Goal: Transaction & Acquisition: Purchase product/service

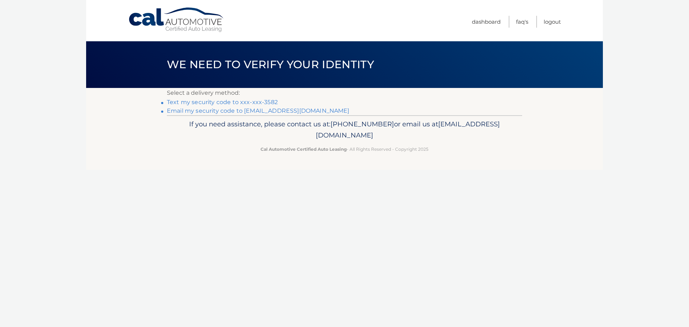
click at [241, 102] on link "Text my security code to xxx-xxx-3582" at bounding box center [222, 102] width 111 height 7
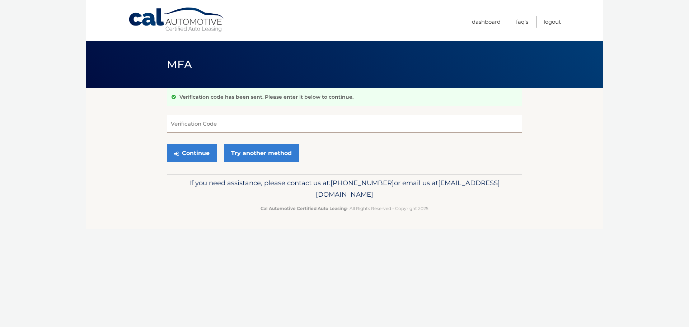
click at [239, 125] on input "Verification Code" at bounding box center [344, 124] width 355 height 18
type input "639032"
click at [187, 149] on button "Continue" at bounding box center [192, 153] width 50 height 18
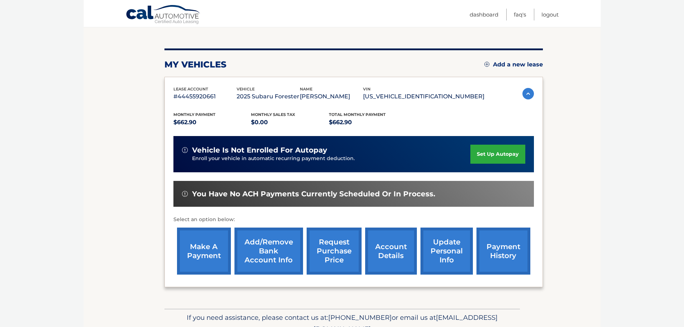
scroll to position [108, 0]
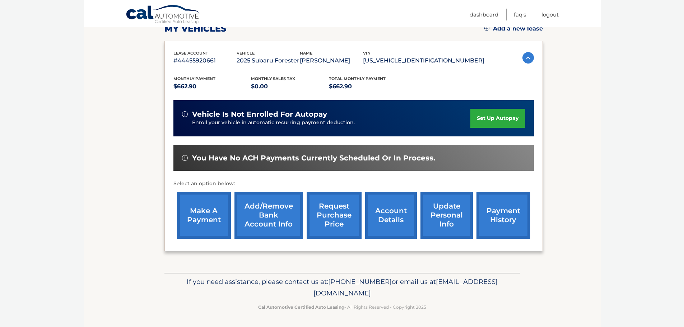
click at [208, 211] on link "make a payment" at bounding box center [204, 215] width 54 height 47
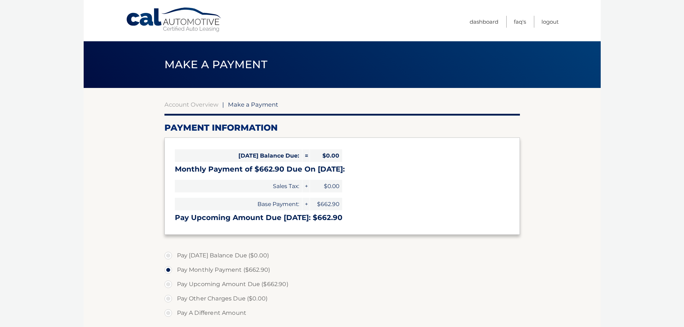
select select "MWU2ZmZiNjItYTJhZC00ZmU2LTg2ZTUtZjJhZDAyYjU2NWU5"
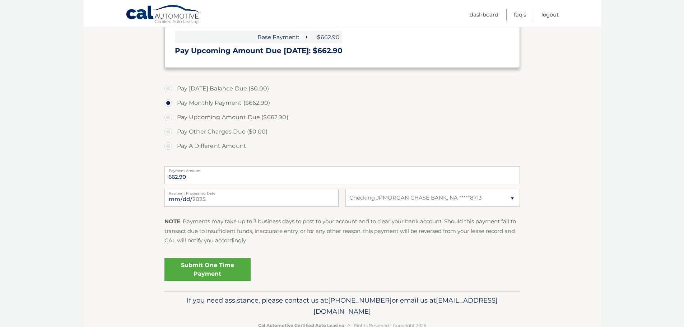
scroll to position [179, 0]
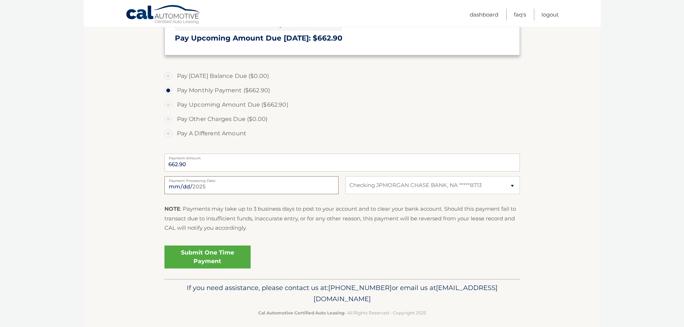
click at [180, 187] on input "2025-09-15" at bounding box center [251, 185] width 174 height 18
type input "2025-09-25"
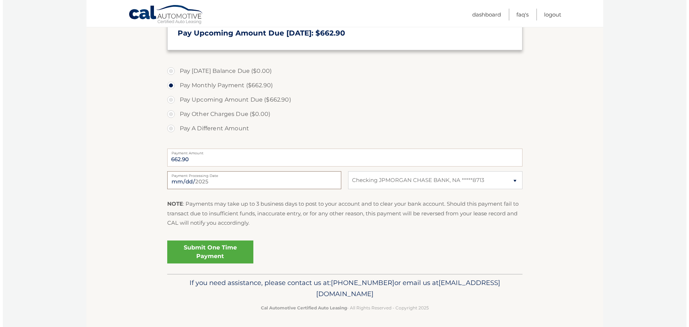
scroll to position [186, 0]
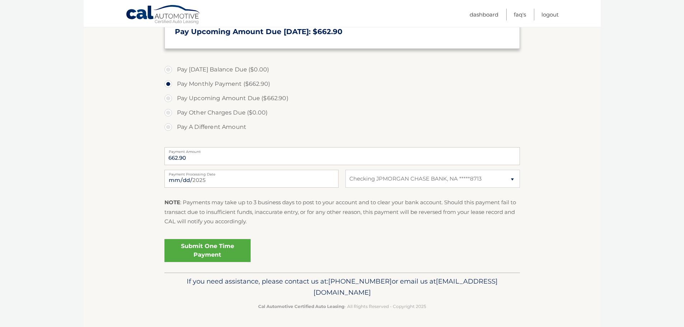
click at [210, 248] on link "Submit One Time Payment" at bounding box center [207, 250] width 86 height 23
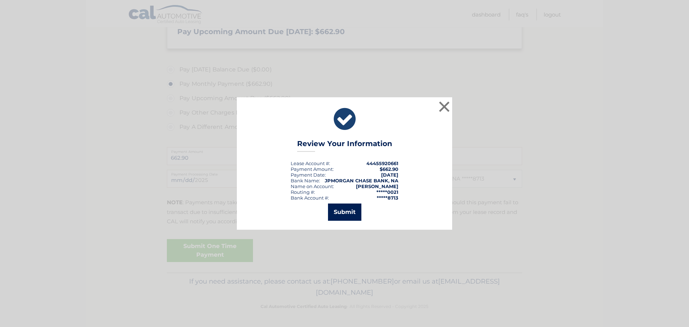
click at [351, 214] on button "Submit" at bounding box center [344, 211] width 33 height 17
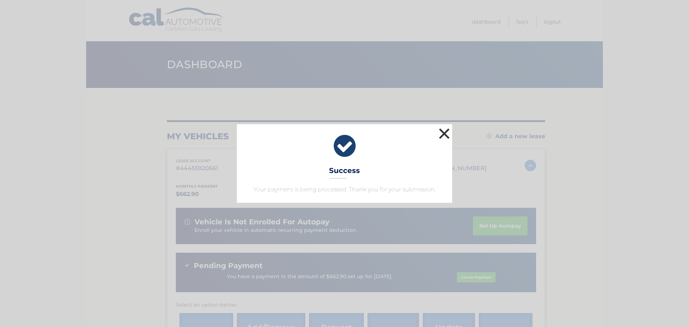
click at [444, 137] on button "×" at bounding box center [444, 133] width 14 height 14
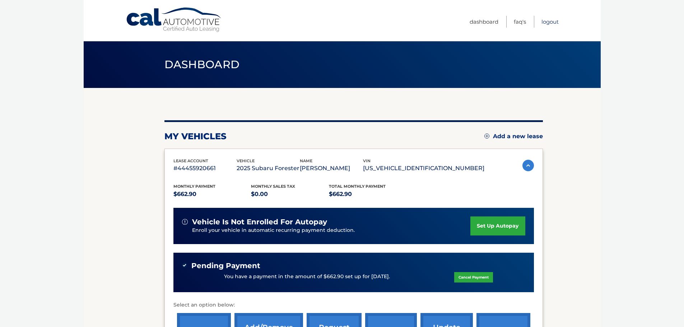
click at [555, 24] on link "Logout" at bounding box center [549, 22] width 17 height 12
